Goal: Navigation & Orientation: Understand site structure

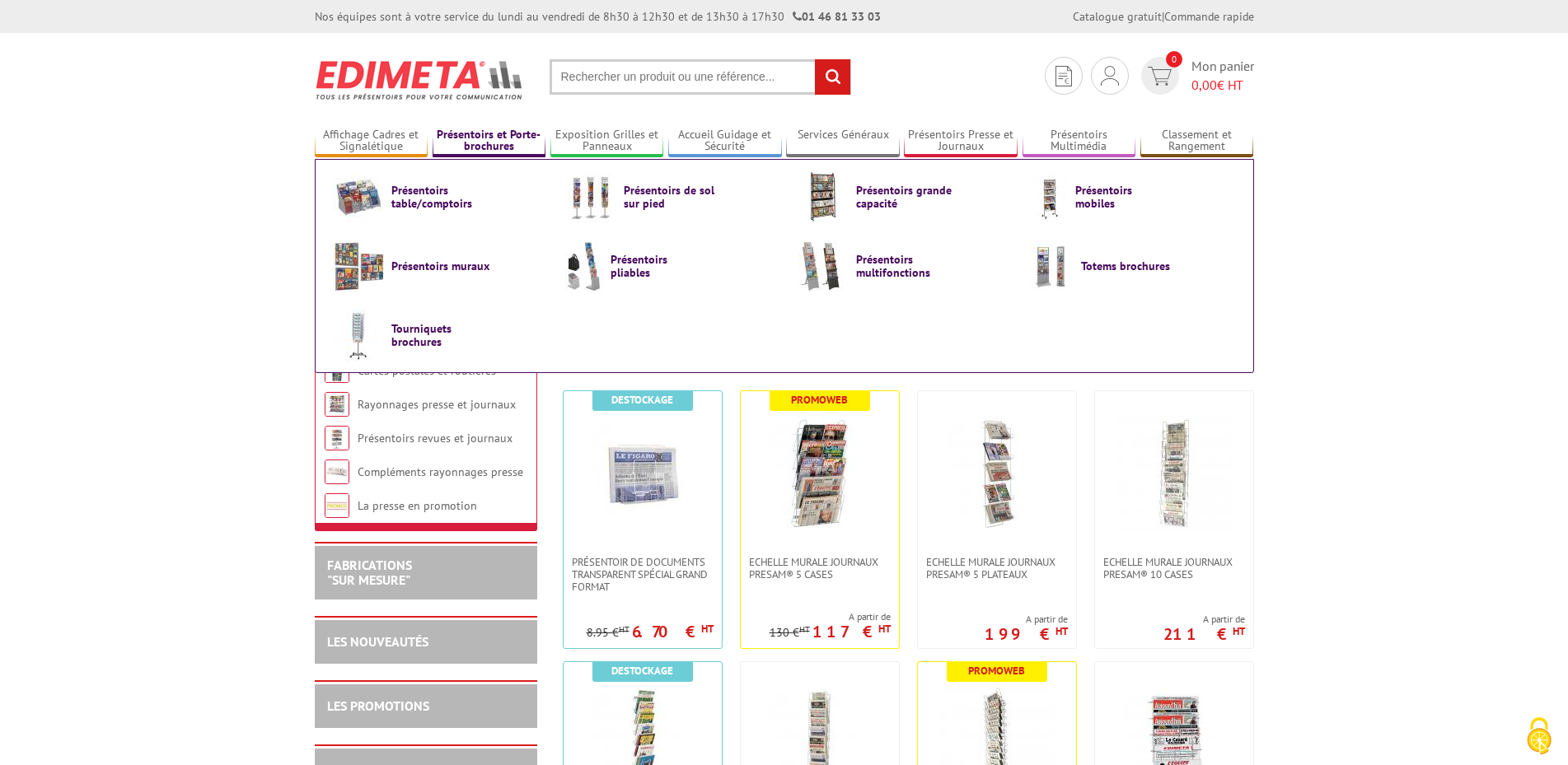
click at [485, 131] on link "Présentoirs et Porte-brochures" at bounding box center [489, 141] width 114 height 27
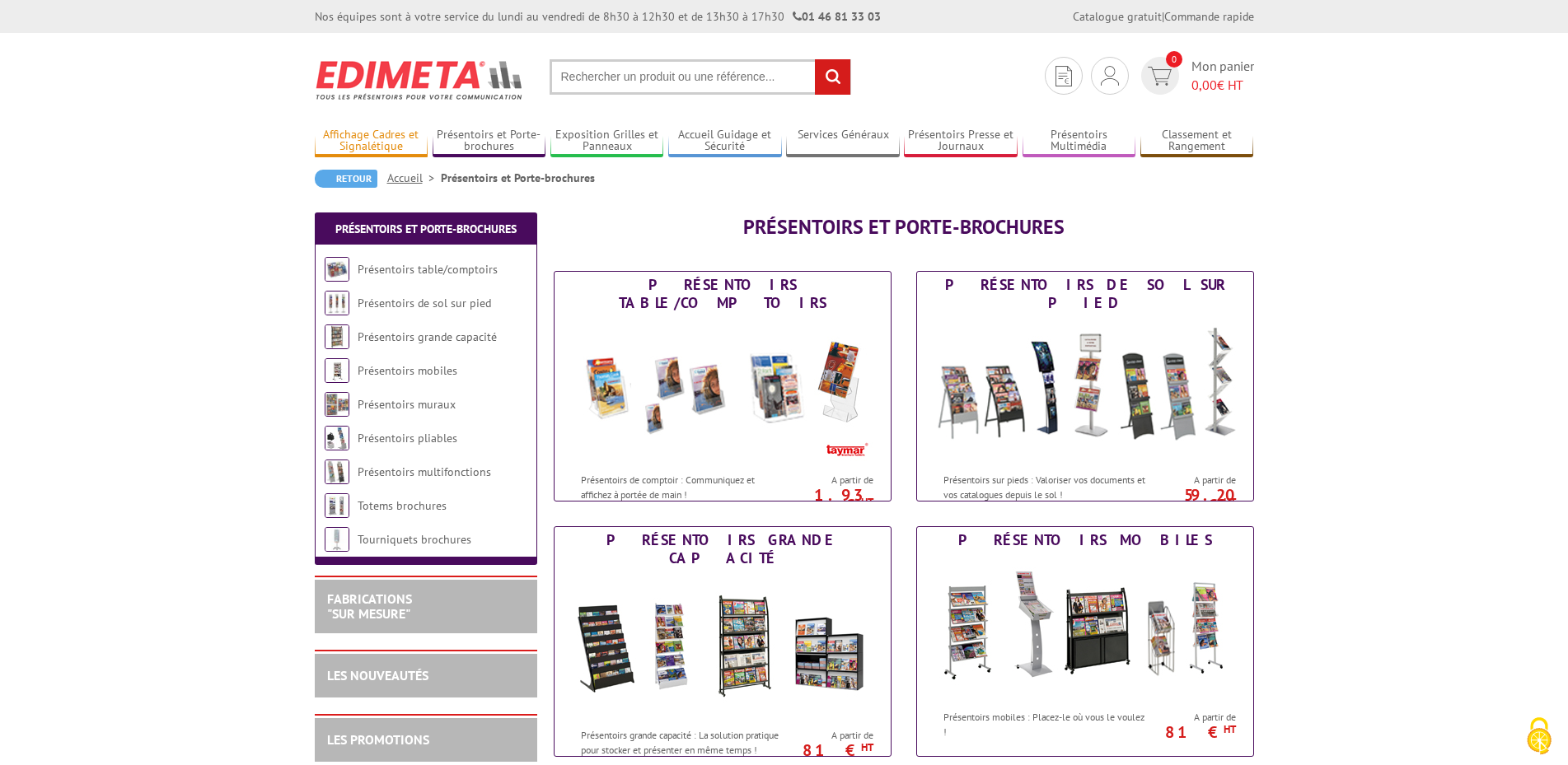
click at [363, 132] on link "Affichage Cadres et Signalétique" at bounding box center [371, 141] width 114 height 27
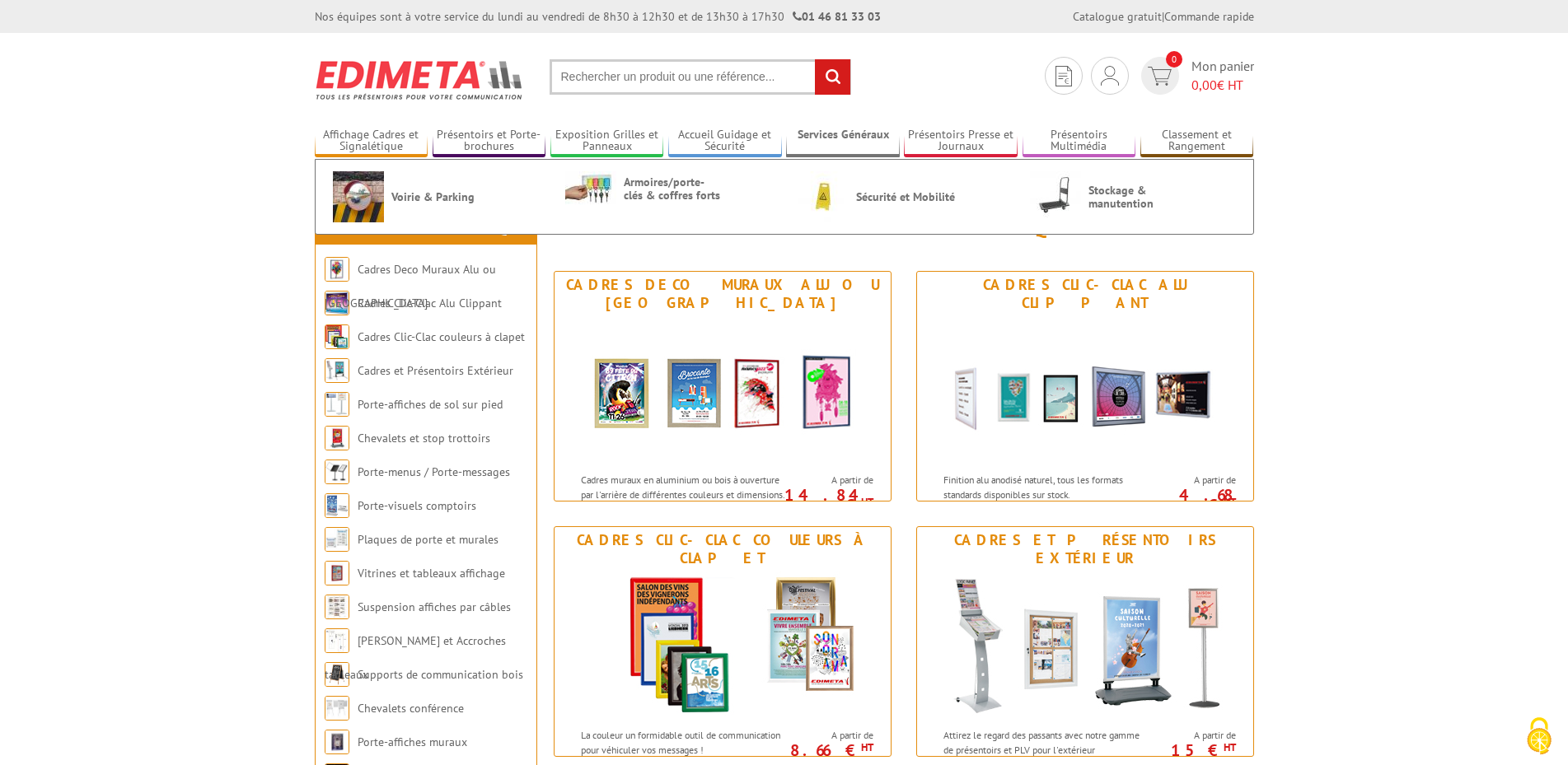
click at [843, 134] on link "Services Généraux" at bounding box center [843, 141] width 114 height 27
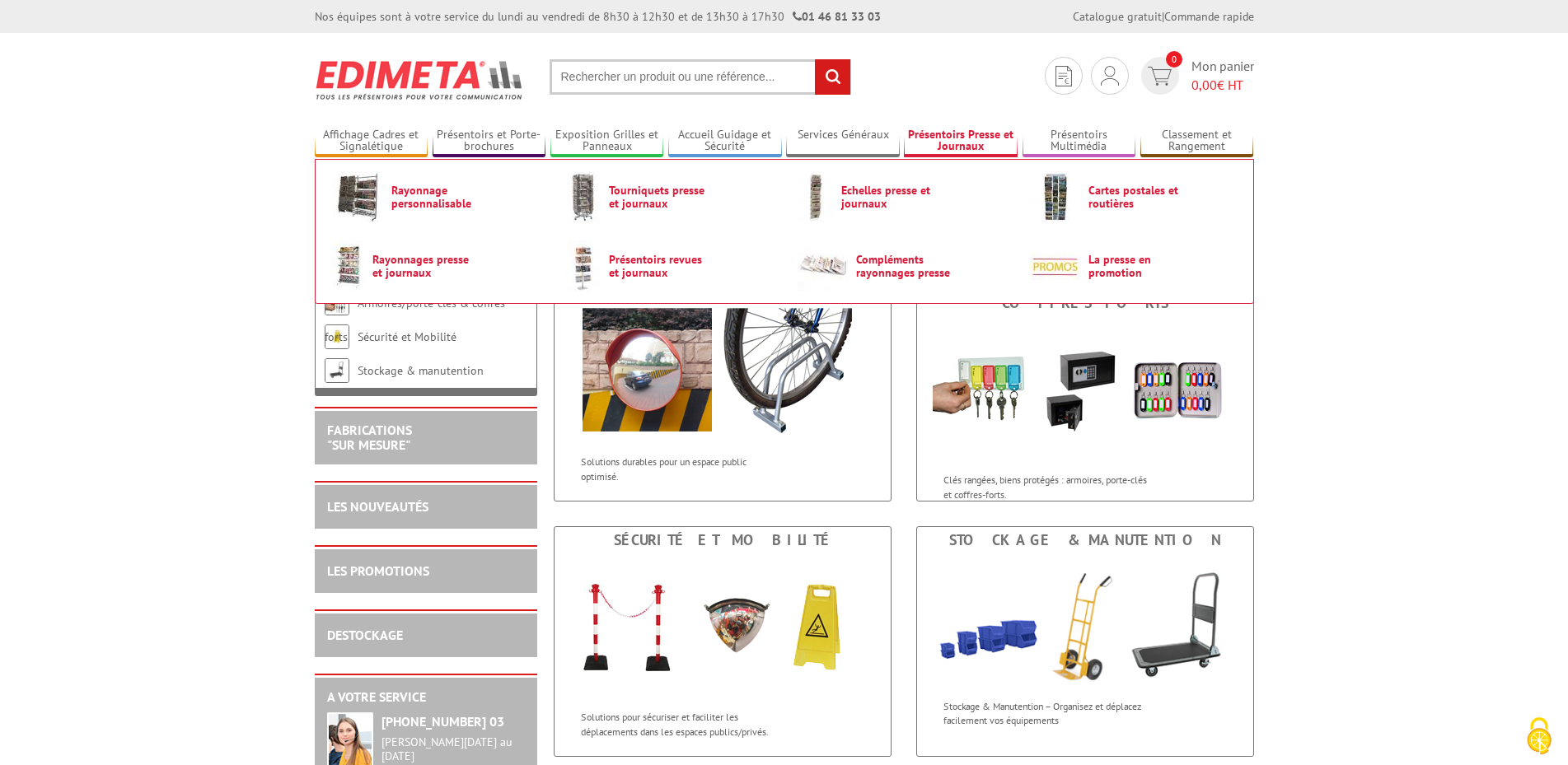
click at [940, 133] on link "Présentoirs Presse et Journaux" at bounding box center [961, 141] width 114 height 27
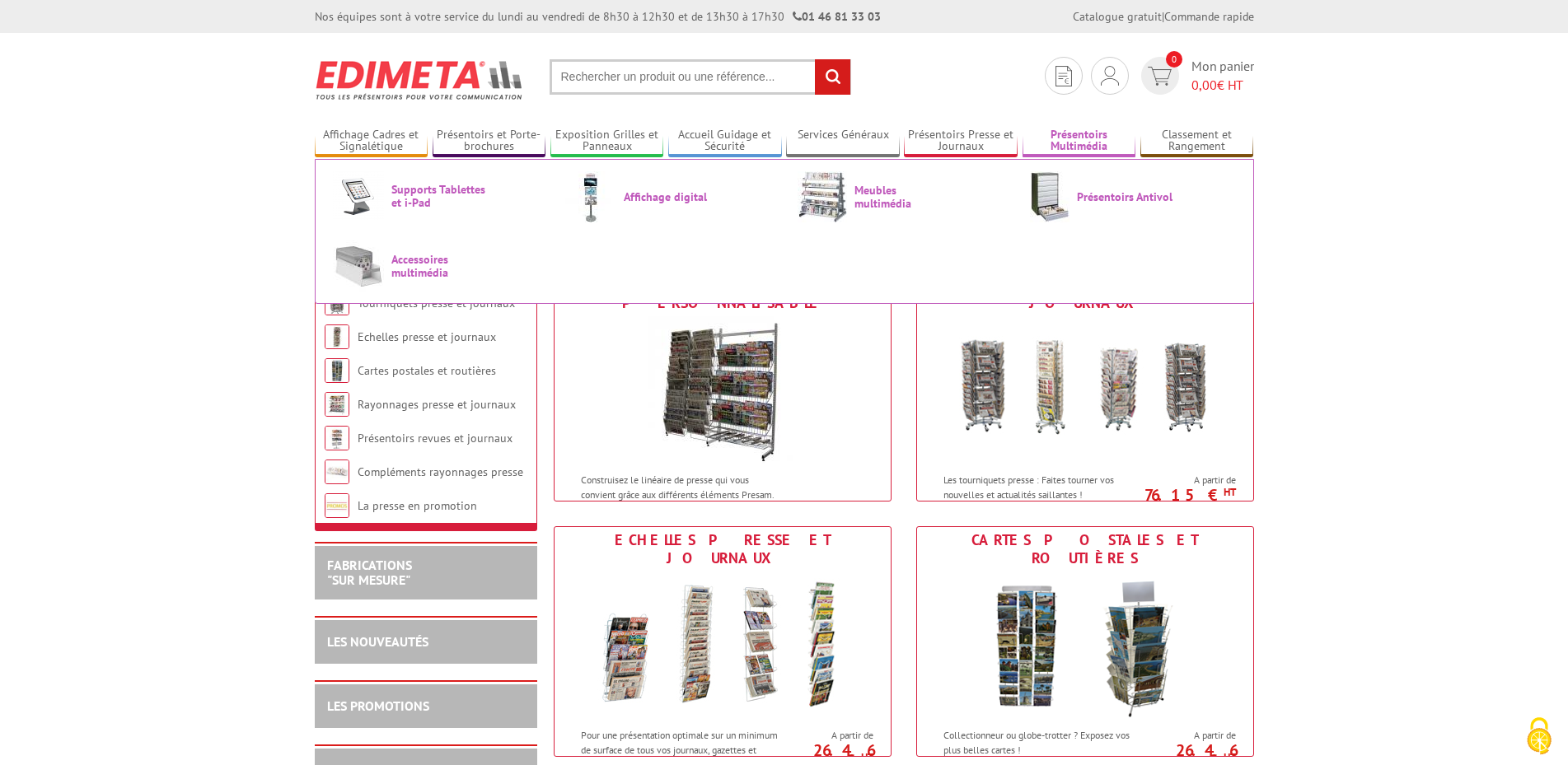
click at [1071, 134] on link "Présentoirs Multimédia" at bounding box center [1079, 141] width 114 height 27
